Goal: Task Accomplishment & Management: Use online tool/utility

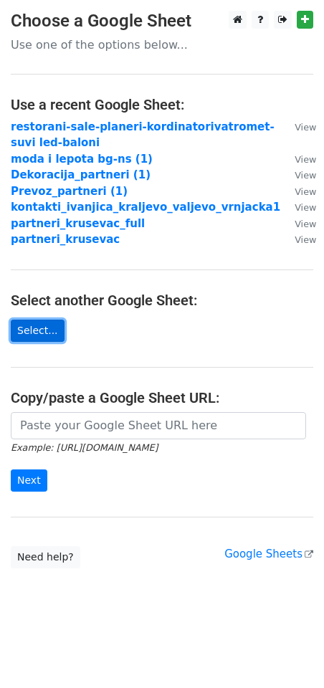
click at [38, 329] on link "Select..." at bounding box center [38, 331] width 54 height 22
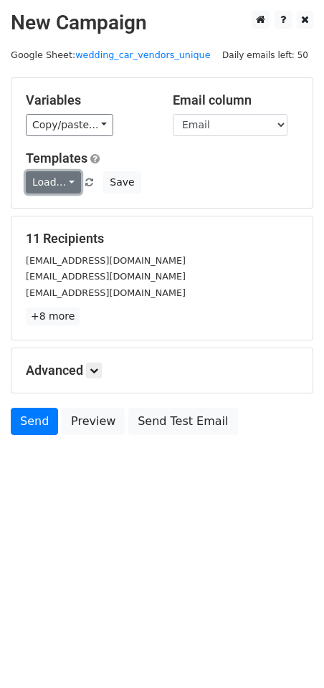
click at [66, 184] on link "Load..." at bounding box center [53, 182] width 55 height 22
click at [74, 210] on link "Poziv za saradnju" at bounding box center [94, 214] width 134 height 23
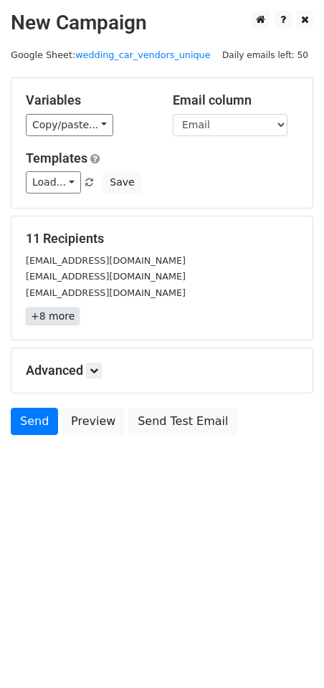
click at [57, 321] on link "+8 more" at bounding box center [53, 317] width 54 height 18
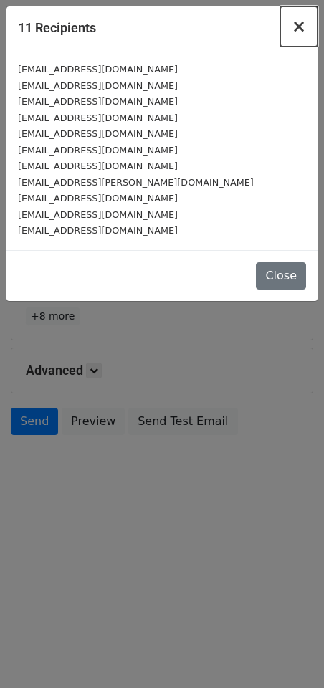
click at [298, 25] on span "×" at bounding box center [299, 26] width 14 height 20
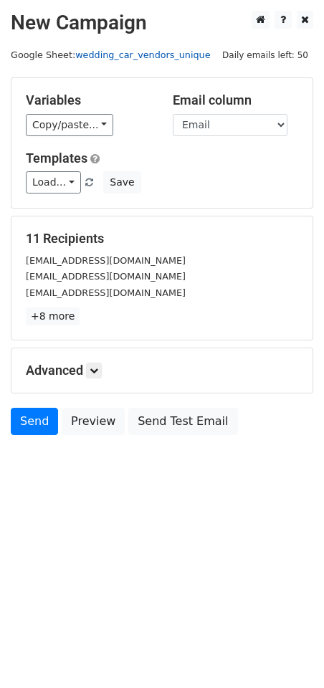
click at [150, 52] on link "wedding_car_vendors_unique" at bounding box center [142, 54] width 135 height 11
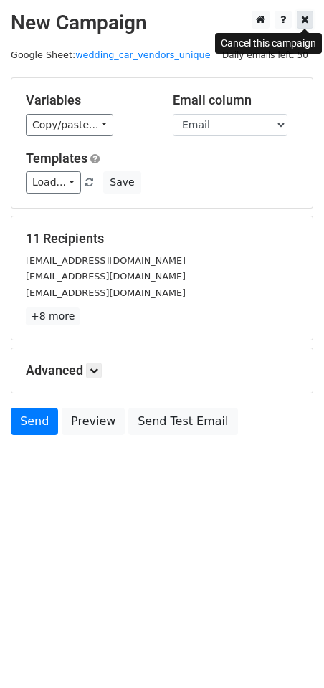
click at [301, 20] on icon at bounding box center [305, 19] width 8 height 10
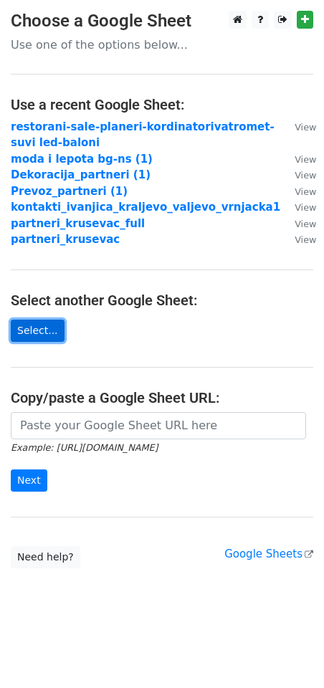
click at [32, 326] on link "Select..." at bounding box center [38, 331] width 54 height 22
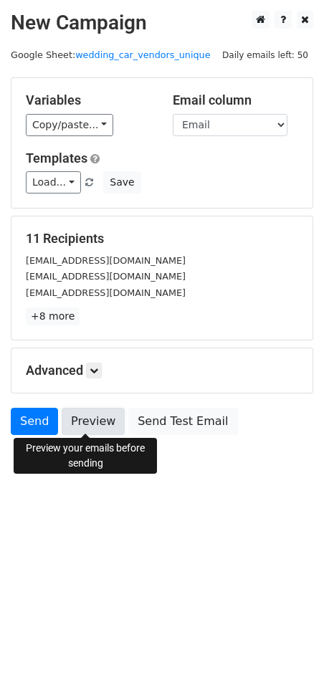
click at [80, 426] on link "Preview" at bounding box center [93, 421] width 63 height 27
click at [99, 427] on link "Preview" at bounding box center [93, 421] width 63 height 27
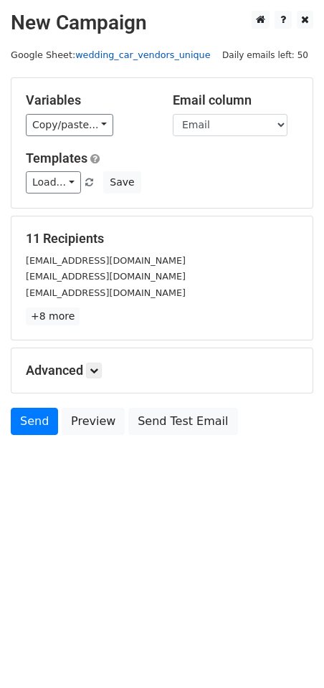
click at [143, 54] on link "wedding_car_vendors_unique" at bounding box center [142, 54] width 135 height 11
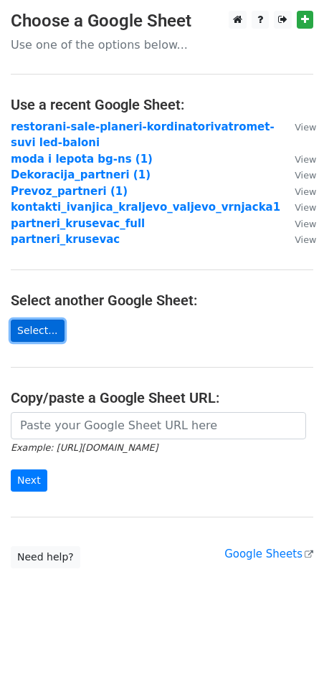
click at [40, 340] on link "Select..." at bounding box center [38, 331] width 54 height 22
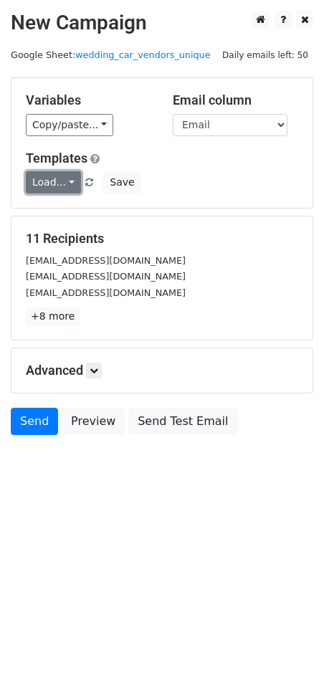
click at [60, 176] on link "Load..." at bounding box center [53, 182] width 55 height 22
click at [44, 215] on link "Poziv za saradnju" at bounding box center [94, 214] width 134 height 23
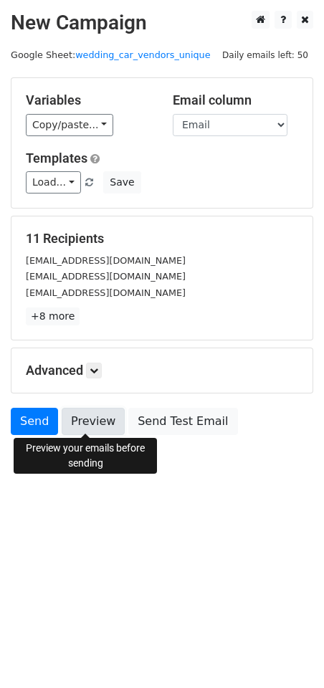
click at [98, 424] on link "Preview" at bounding box center [93, 421] width 63 height 27
